Goal: Communication & Community: Answer question/provide support

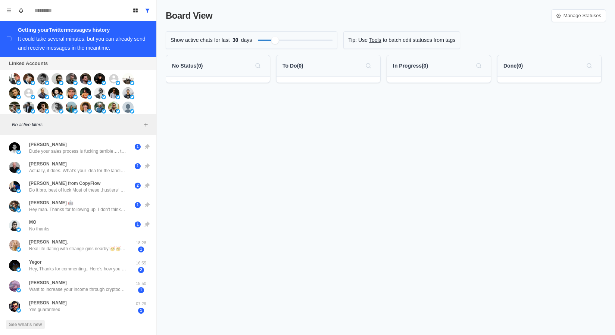
drag, startPoint x: 104, startPoint y: 188, endPoint x: 81, endPoint y: 337, distance: 150.7
click at [81, 334] on html "Board View Tools Archived Chats Mark many as read Keyboard shortcuts Team Setti…" at bounding box center [307, 167] width 615 height 335
drag, startPoint x: 94, startPoint y: 265, endPoint x: 95, endPoint y: 337, distance: 71.3
click at [195, 280] on div "Board View Manage Statuses Show active chats for last 30 days Tip: Use Tools to…" at bounding box center [386, 167] width 458 height 335
click at [182, 254] on div "Board View Manage Statuses Show active chats for last 30 days Tip: Use Tools to…" at bounding box center [386, 167] width 458 height 335
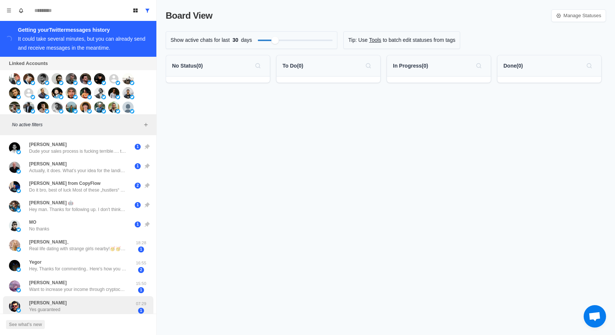
click at [110, 288] on p "Want to increase your income through cryptocurrency? Earn over 8%-10% daily net…" at bounding box center [77, 289] width 97 height 7
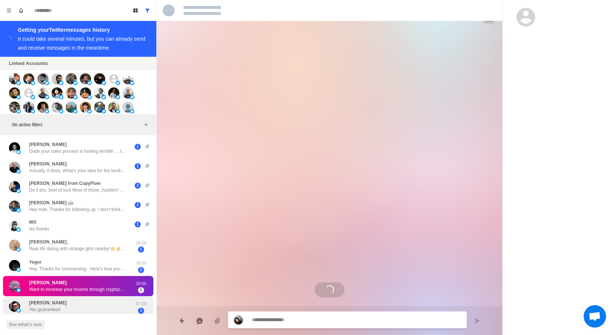
click at [104, 302] on div "[PERSON_NAME] Yes guaranteed" at bounding box center [70, 306] width 123 height 15
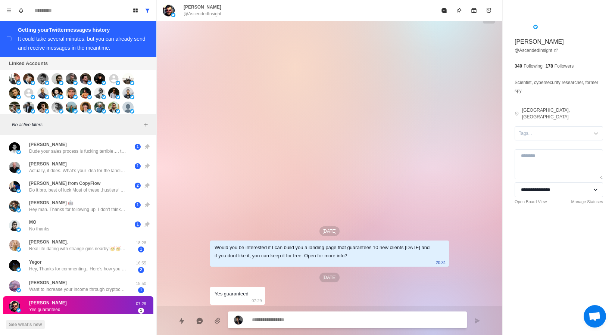
click at [87, 307] on div "[PERSON_NAME] Yes guaranteed" at bounding box center [70, 306] width 123 height 15
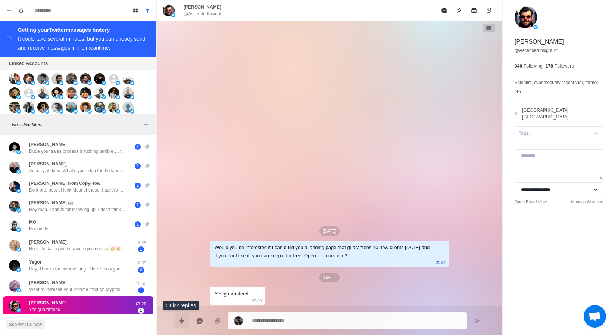
click at [176, 324] on button "Quick replies" at bounding box center [181, 320] width 15 height 15
type textarea "*"
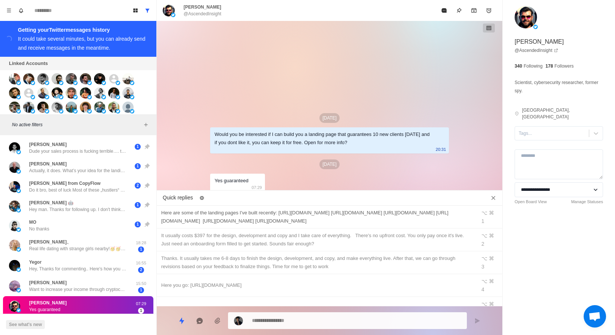
click at [223, 211] on div "Here are some of the landing pages I've built recently: [URL][DOMAIN_NAME] [URL…" at bounding box center [316, 217] width 310 height 16
type textarea "**********"
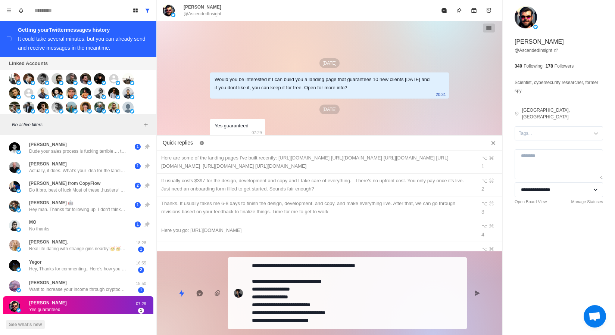
click at [275, 281] on textarea "**********" at bounding box center [356, 293] width 209 height 66
type textarea "*"
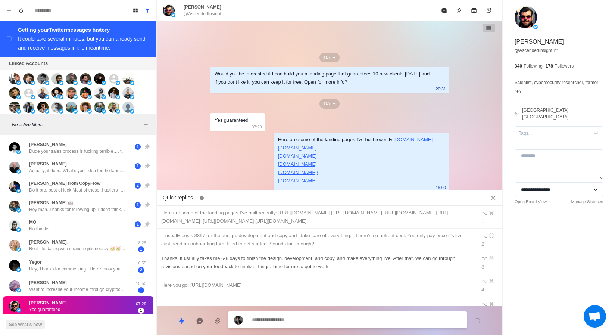
type textarea "*"
click at [273, 241] on div "It usually costs $397 for the design, development and copy and I take care of e…" at bounding box center [316, 239] width 310 height 16
type textarea "**********"
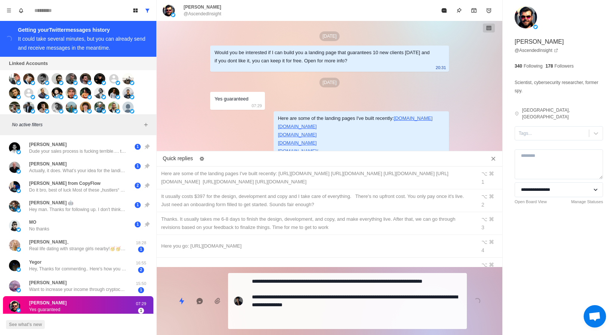
click at [267, 298] on textarea "**********" at bounding box center [356, 301] width 209 height 50
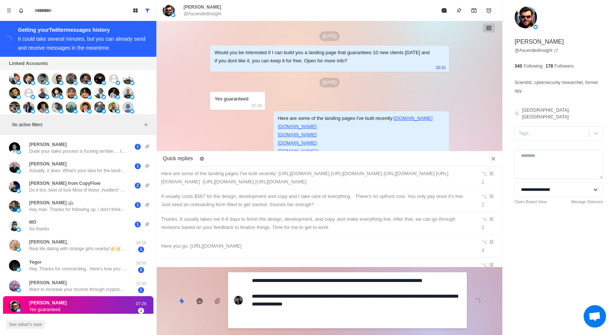
type textarea "*"
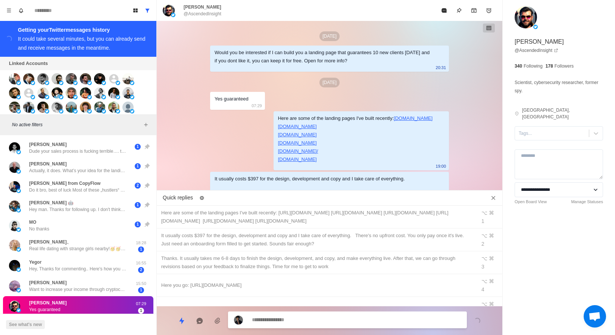
scroll to position [39, 0]
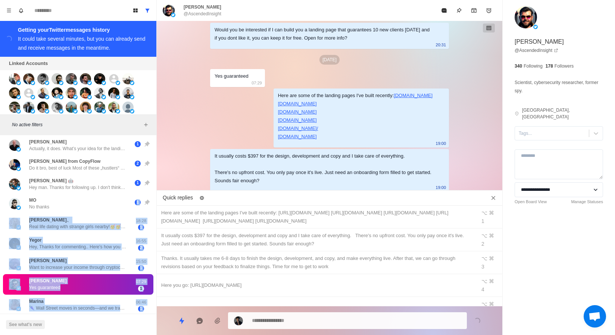
drag, startPoint x: 101, startPoint y: 229, endPoint x: 111, endPoint y: 337, distance: 108.3
click at [111, 334] on html "Board View Tools Archived Chats Mark many as read Keyboard shortcuts Team Setti…" at bounding box center [307, 167] width 615 height 335
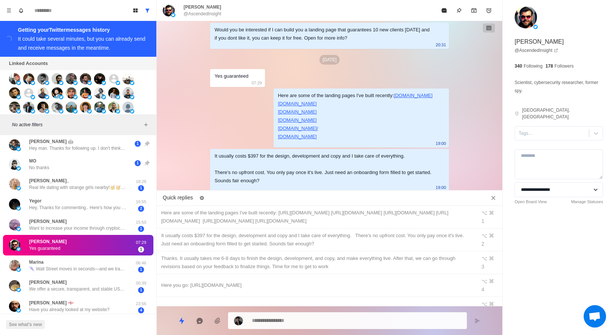
click at [91, 315] on div "See what's new" at bounding box center [78, 323] width 156 height 21
click at [91, 300] on div "[PERSON_NAME] 🏴󠁧󠁢󠁥󠁮󠁧󠁿 Have you already looked at my website?" at bounding box center [69, 305] width 80 height 13
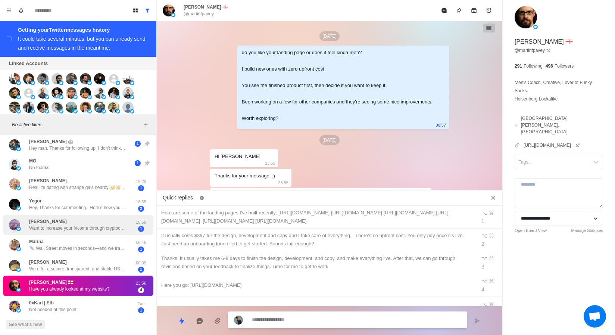
scroll to position [34, 0]
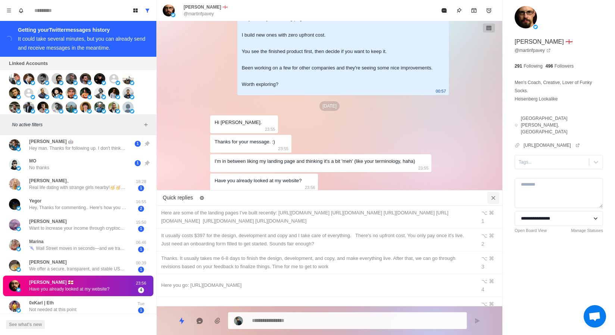
click at [495, 194] on icon "Close quick replies" at bounding box center [493, 197] width 7 height 7
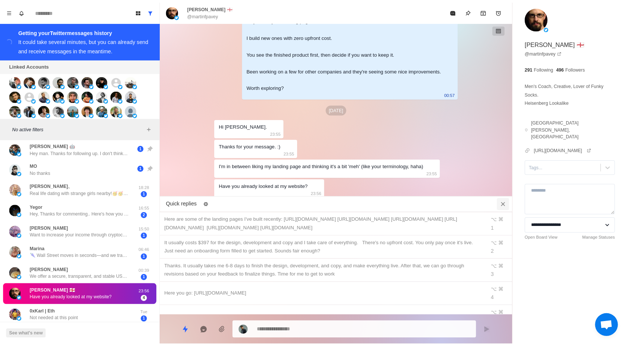
scroll to position [0, 0]
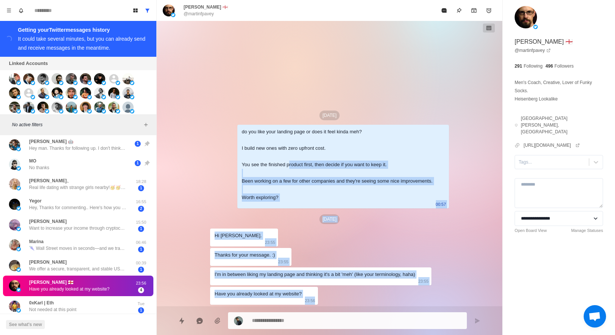
drag, startPoint x: 281, startPoint y: 163, endPoint x: 282, endPoint y: 337, distance: 173.5
click at [282, 334] on html "Board View Tools Archived Chats Mark many as read Keyboard shortcuts Team Setti…" at bounding box center [307, 167] width 615 height 335
click at [265, 219] on div "[DATE]" at bounding box center [329, 219] width 239 height 10
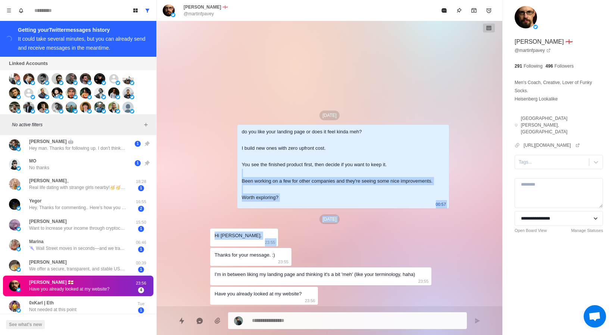
drag, startPoint x: 263, startPoint y: 173, endPoint x: 269, endPoint y: 337, distance: 164.3
click at [269, 334] on html "Board View Tools Archived Chats Mark many as read Keyboard shortcuts Team Setti…" at bounding box center [307, 167] width 615 height 335
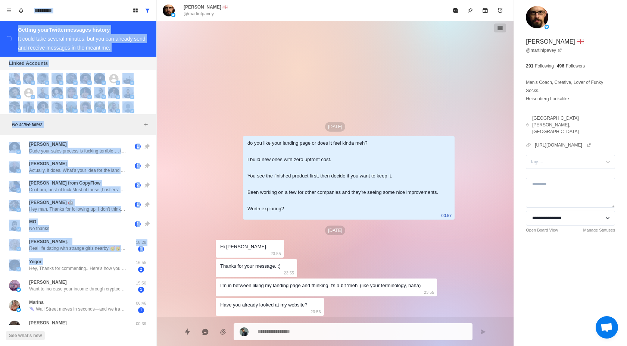
drag, startPoint x: 89, startPoint y: 202, endPoint x: 89, endPoint y: 0, distance: 202.2
click at [89, 0] on div "Board View Tools Archived Chats Mark many as read Keyboard shortcuts Team Setti…" at bounding box center [78, 173] width 157 height 346
click at [96, 187] on p "Do it bro, best of luck Most of these „hustlers“ on Twitter are dead broke anyw…" at bounding box center [77, 190] width 97 height 7
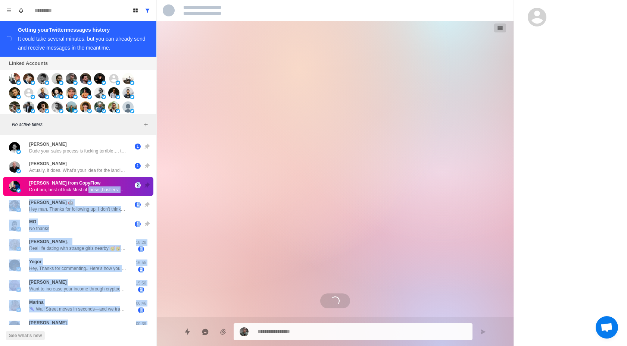
drag, startPoint x: 96, startPoint y: 187, endPoint x: 96, endPoint y: 346, distance: 158.9
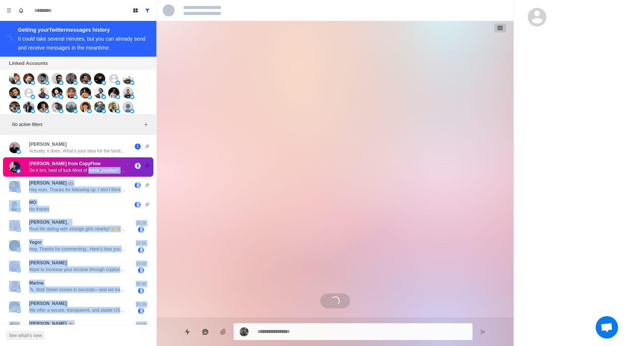
click at [281, 230] on div "Loading..." at bounding box center [335, 169] width 239 height 297
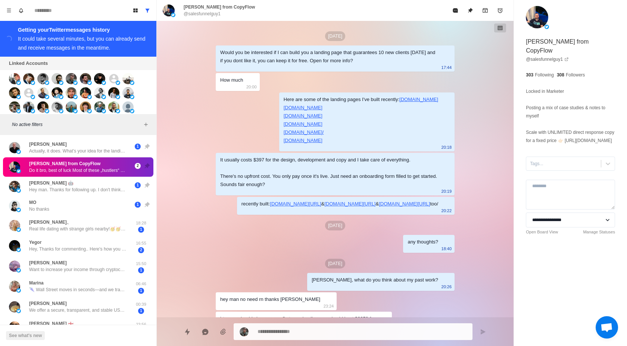
scroll to position [393, 0]
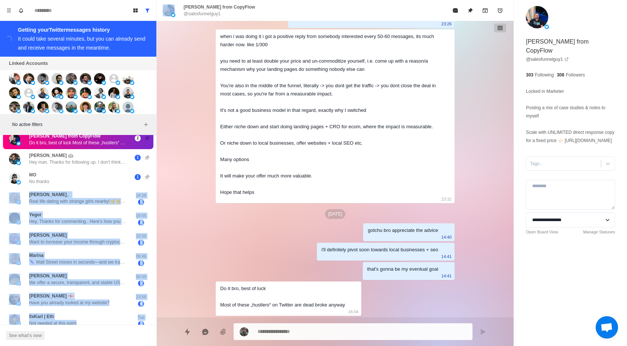
drag, startPoint x: 144, startPoint y: 200, endPoint x: 142, endPoint y: 344, distance: 144.0
click at [142, 334] on div "[PERSON_NAME] Dude your sales process is fucking terrible…. tell me about my bu…" at bounding box center [78, 319] width 156 height 456
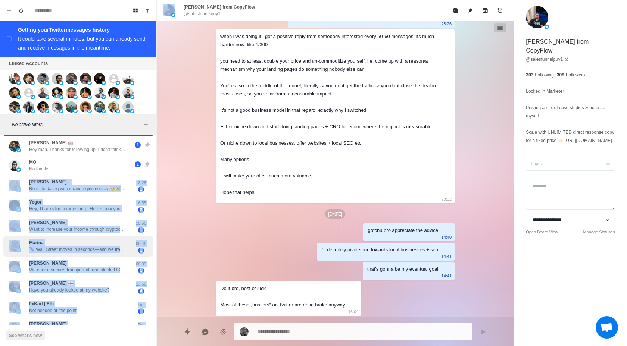
click at [146, 242] on p "06:46" at bounding box center [141, 244] width 19 height 6
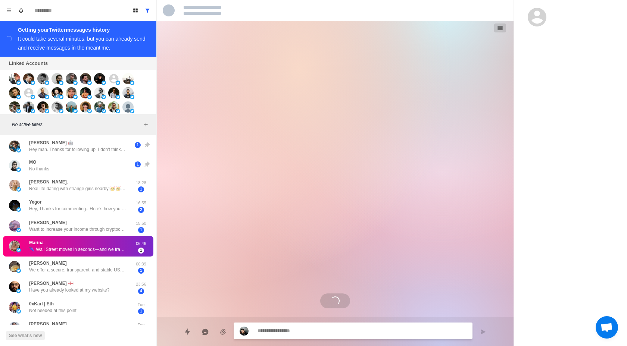
scroll to position [0, 0]
click at [247, 247] on div "Loading..." at bounding box center [335, 169] width 239 height 297
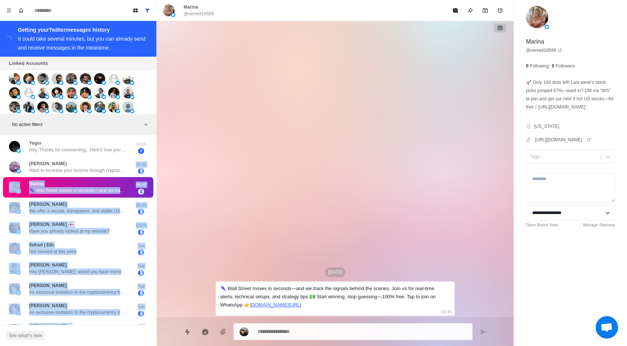
drag, startPoint x: 135, startPoint y: 221, endPoint x: 135, endPoint y: 346, distance: 125.4
click at [135, 334] on div "[PERSON_NAME] Dude your sales process is fucking terrible…. tell me about my bu…" at bounding box center [78, 247] width 156 height 456
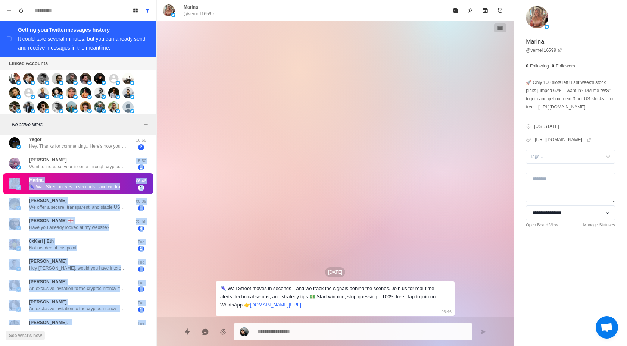
click at [199, 287] on div "[DATE] 🌂 Wall Street moves in seconds—and we track the signals behind the scene…" at bounding box center [335, 169] width 357 height 297
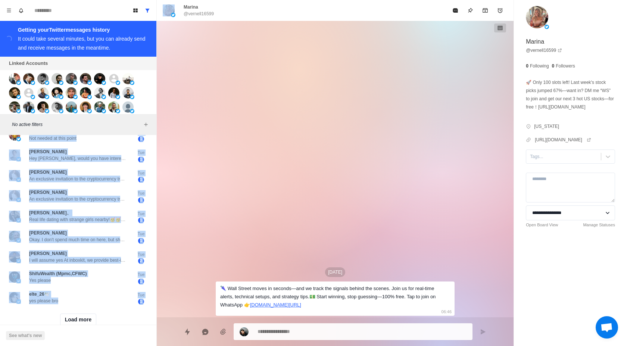
drag, startPoint x: 95, startPoint y: 238, endPoint x: 94, endPoint y: 344, distance: 106.7
click at [94, 334] on div "[PERSON_NAME] Dude your sales process is fucking terrible…. tell me about my bu…" at bounding box center [78, 134] width 156 height 456
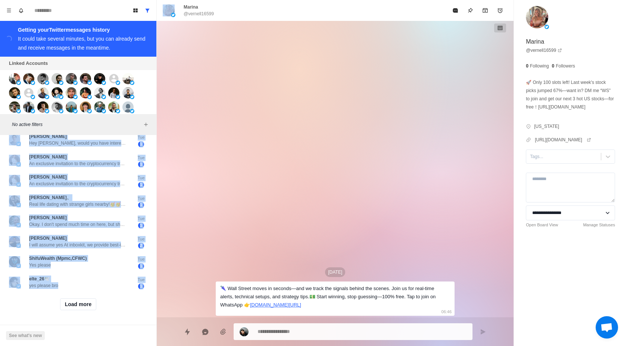
click at [199, 282] on div "[DATE] 🌂 Wall Street moves in seconds—and we track the signals behind the scene…" at bounding box center [335, 169] width 357 height 297
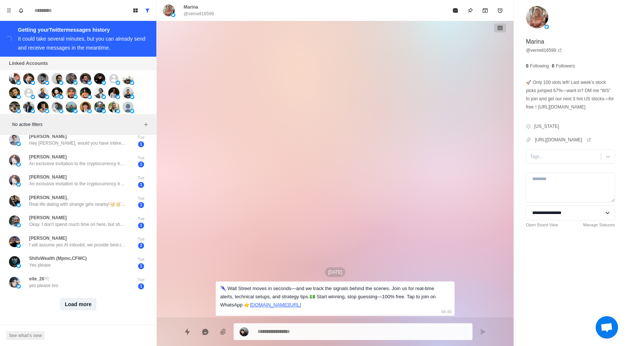
click at [77, 305] on button "Load more" at bounding box center [78, 304] width 37 height 12
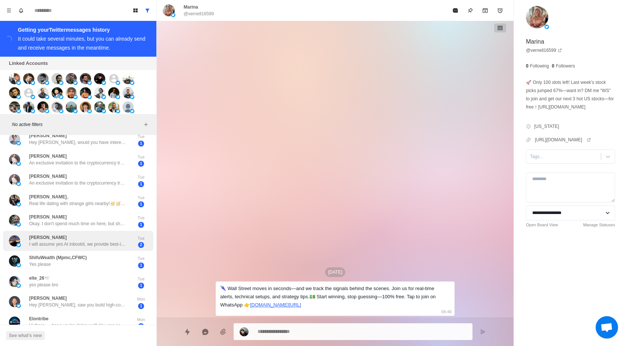
click at [89, 245] on p "I will assume yes At inboxkit, we provide best-in-class cold email infrastructu…" at bounding box center [77, 244] width 97 height 7
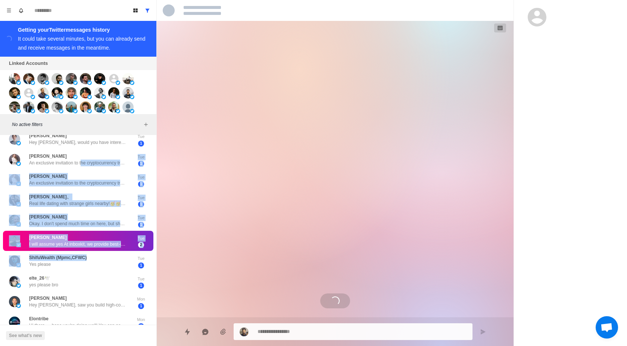
scroll to position [260, 0]
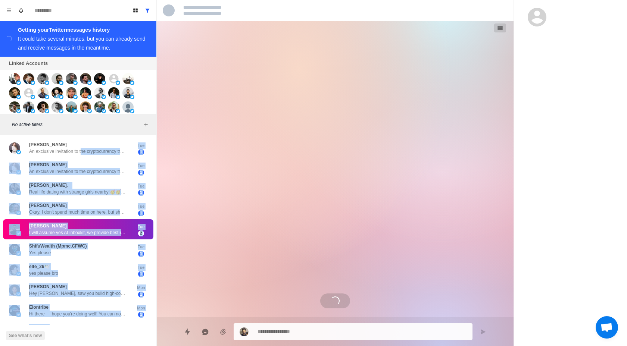
drag, startPoint x: 85, startPoint y: 165, endPoint x: 85, endPoint y: 346, distance: 181.3
click at [85, 334] on div "[PERSON_NAME] Dude your sales process is fucking terrible…. tell me about my bu…" at bounding box center [78, 309] width 156 height 863
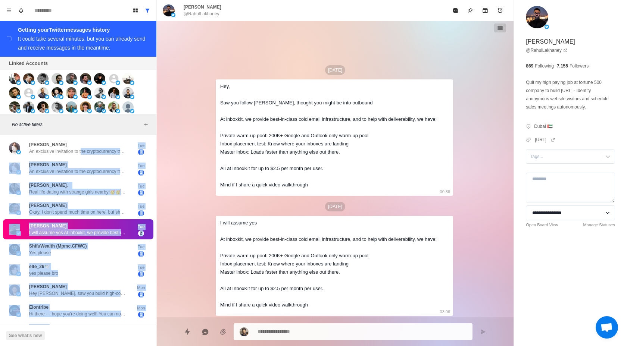
click at [187, 251] on div "[DATE] Hey, Saw you follow [PERSON_NAME], thought you might be into outbound At…" at bounding box center [335, 169] width 357 height 297
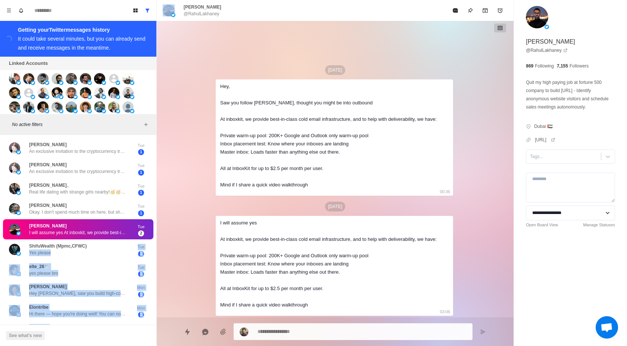
scroll to position [291, 0]
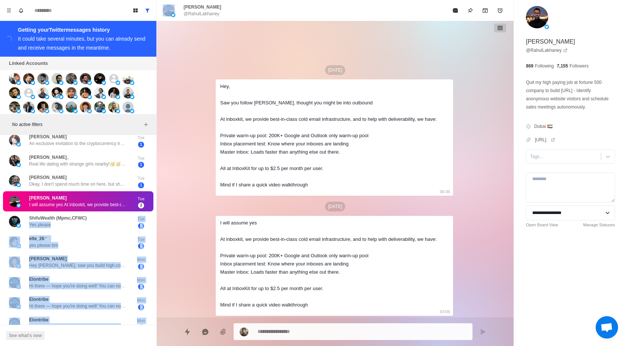
drag, startPoint x: 127, startPoint y: 251, endPoint x: 127, endPoint y: 346, distance: 94.4
click at [127, 334] on div "[PERSON_NAME] Dude your sales process is fucking terrible…. tell me about my bu…" at bounding box center [78, 281] width 156 height 863
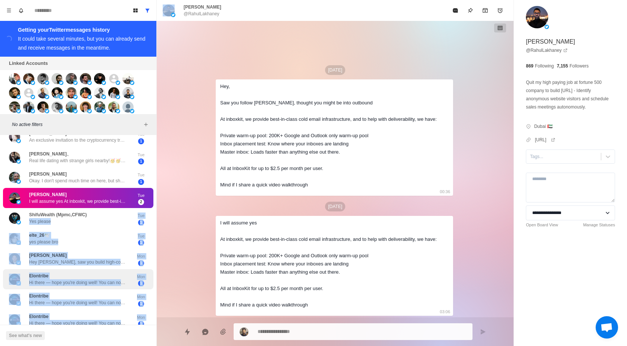
click at [128, 270] on div "Elontribe Hi there — hope you're doing well! You can now access original shares…" at bounding box center [78, 279] width 150 height 21
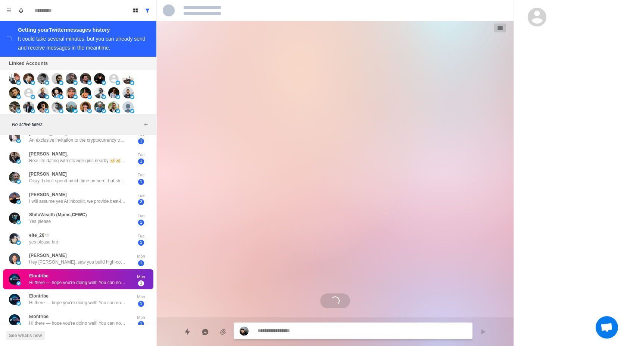
click at [176, 265] on div "Loading..." at bounding box center [335, 169] width 357 height 297
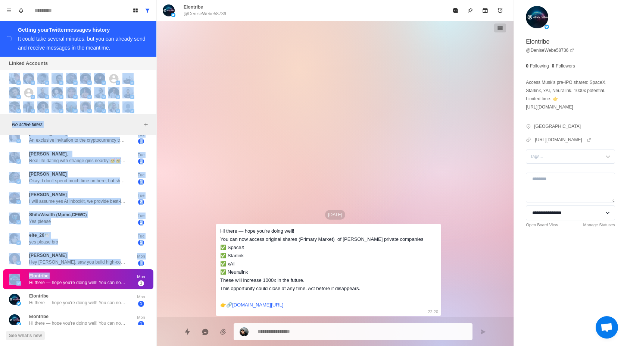
drag, startPoint x: 66, startPoint y: 272, endPoint x: 66, endPoint y: -46, distance: 317.1
click at [66, 0] on html "Board View Tools Archived Chats Mark many as read Keyboard shortcuts Team Setti…" at bounding box center [313, 173] width 627 height 346
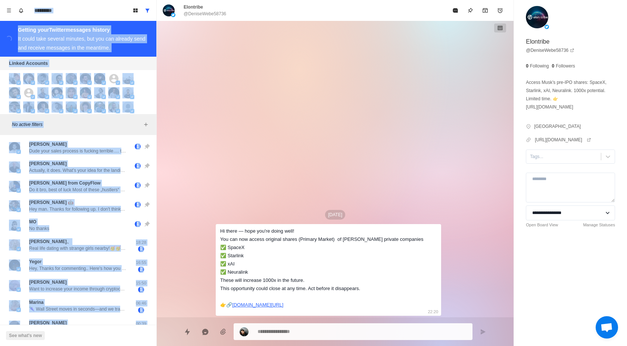
click at [321, 95] on div "[DATE] Hi there — hope you're doing well! You can now access original shares (P…" at bounding box center [335, 169] width 239 height 297
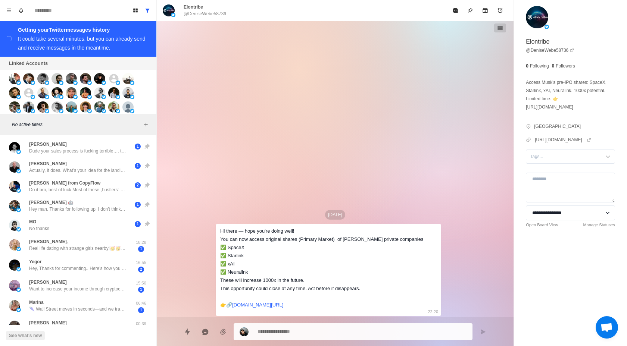
type textarea "*"
